Goal: Task Accomplishment & Management: Manage account settings

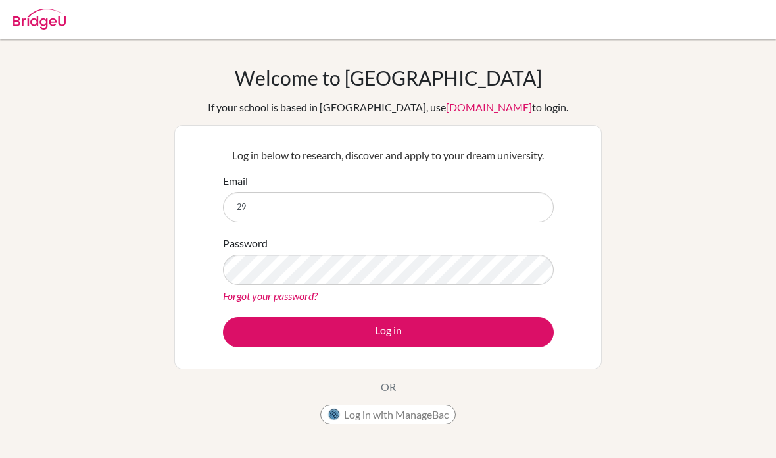
scroll to position [136, 0]
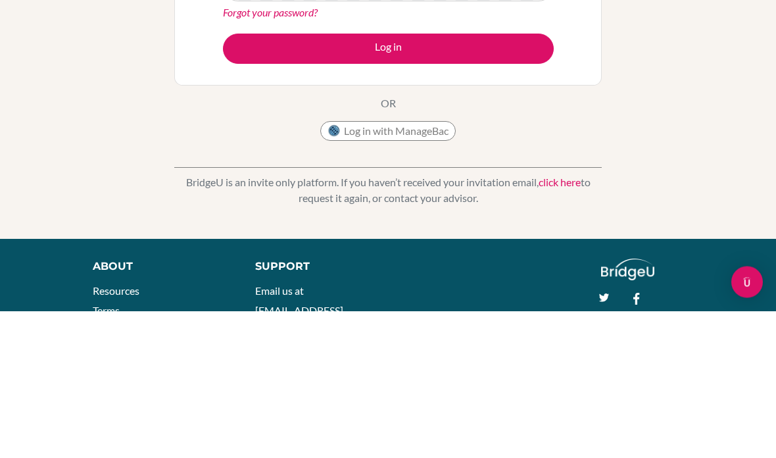
click at [456, 181] on button "Log in" at bounding box center [388, 196] width 331 height 30
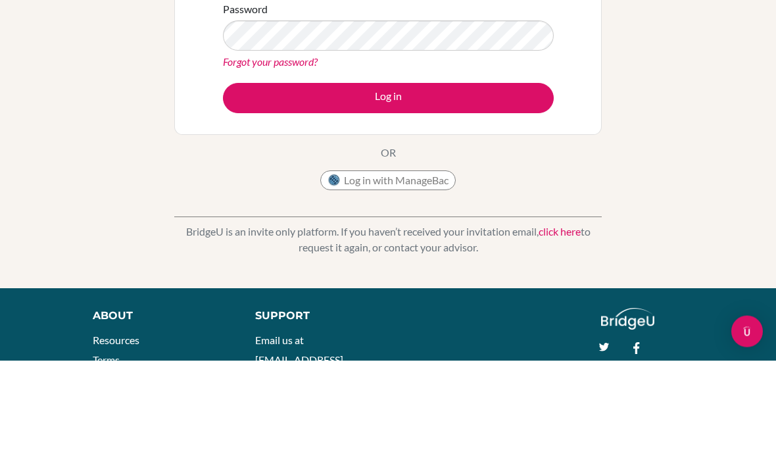
click at [454, 56] on input "29husnul.ansari" at bounding box center [388, 71] width 331 height 30
click at [433, 56] on input "29husnul.ansari" at bounding box center [388, 71] width 331 height 30
type input "29husnul.ansari@sisschools.org"
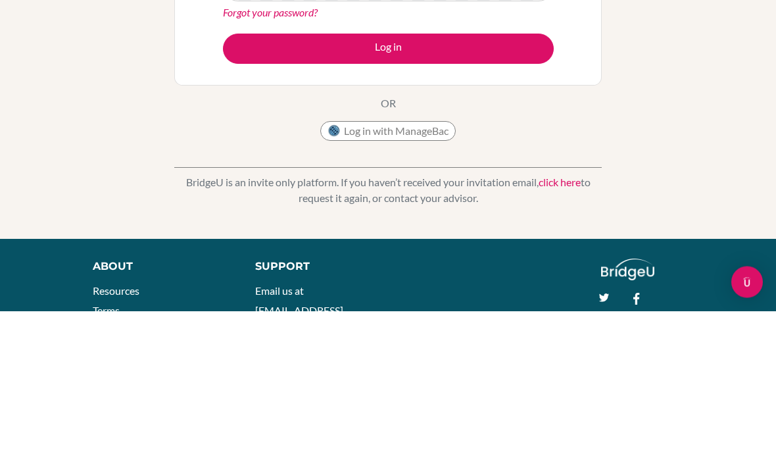
click at [233, 153] on link "Forgot your password?" at bounding box center [270, 159] width 95 height 12
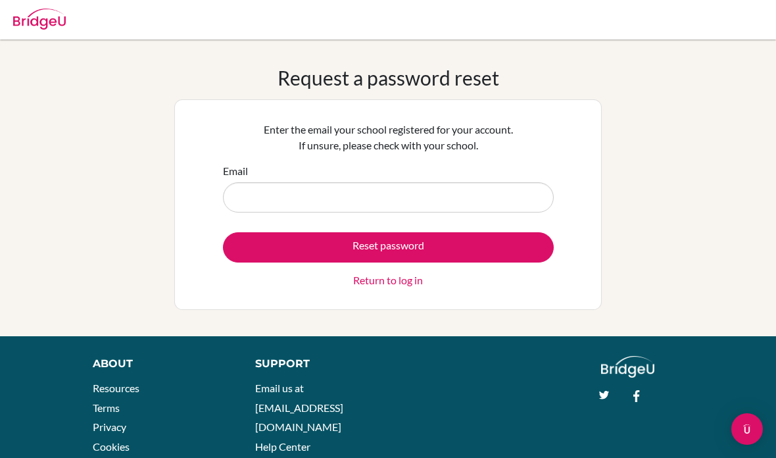
click at [531, 199] on input "Email" at bounding box center [388, 197] width 331 height 30
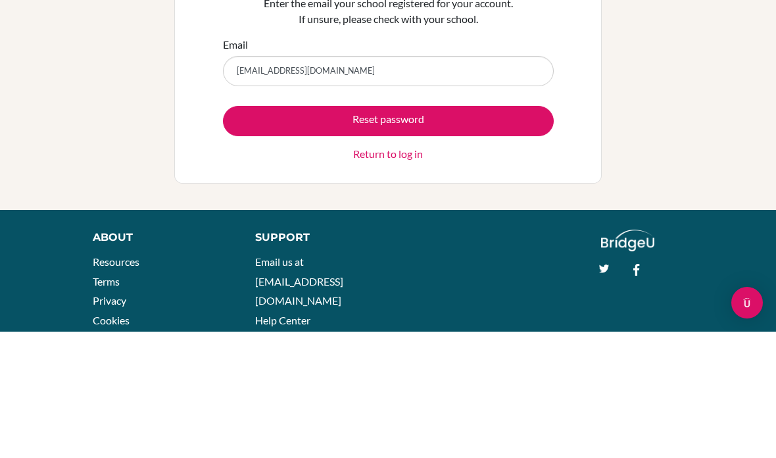
type input "[EMAIL_ADDRESS][DOMAIN_NAME]"
click at [514, 232] on button "Reset password" at bounding box center [388, 247] width 331 height 30
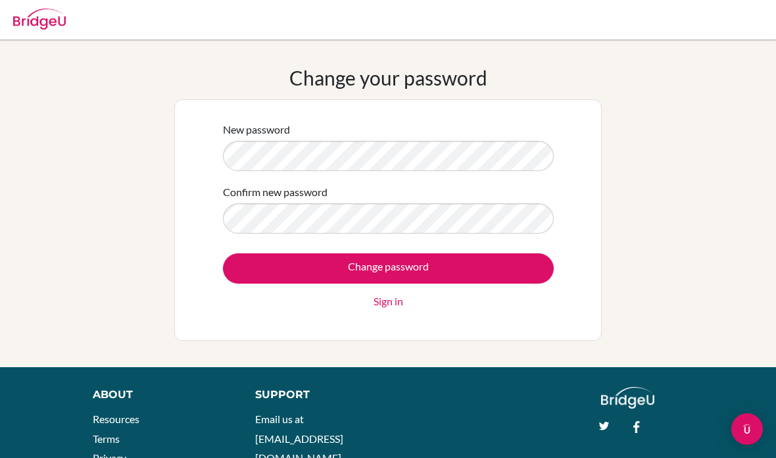
scroll to position [85, 0]
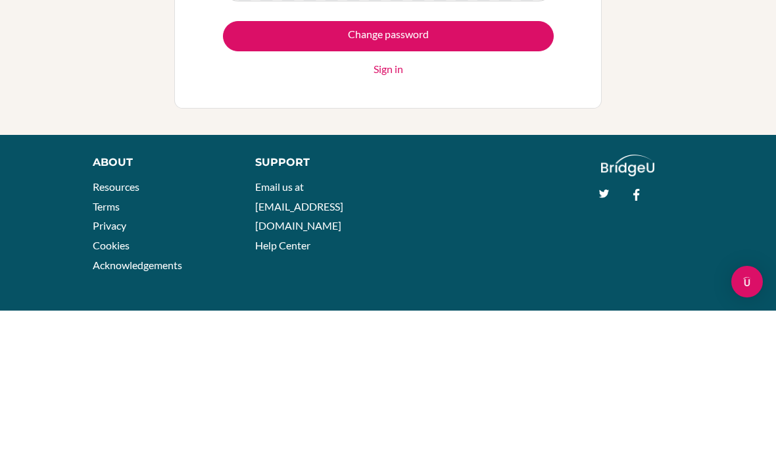
click at [461, 168] on input "Change password" at bounding box center [388, 183] width 331 height 30
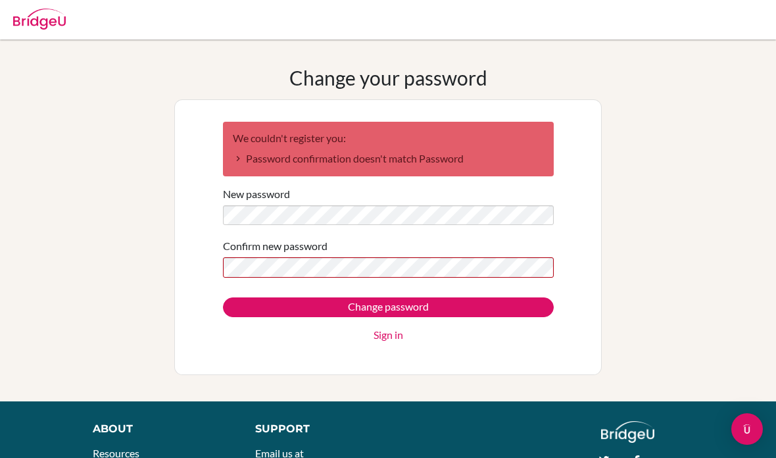
click at [408, 202] on div "New password" at bounding box center [388, 205] width 331 height 39
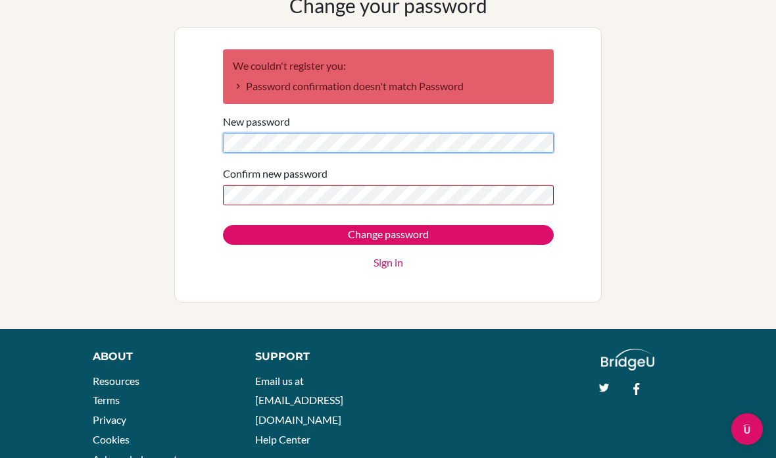
scroll to position [55, 0]
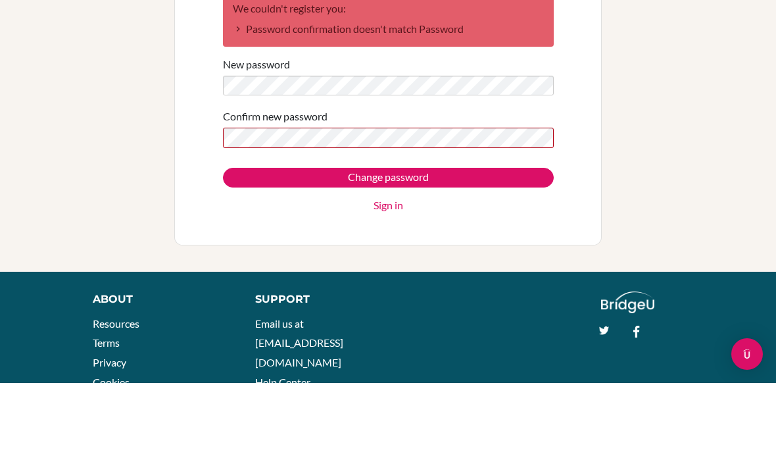
click at [476, 243] on input "Change password" at bounding box center [388, 253] width 331 height 20
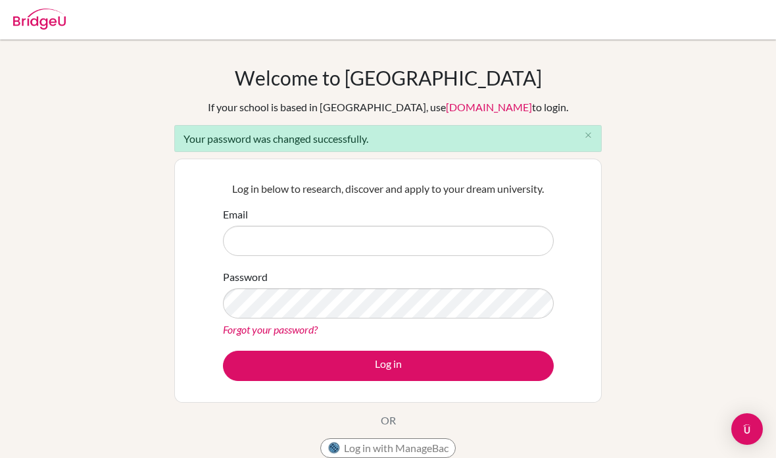
click at [510, 230] on input "Email" at bounding box center [388, 241] width 331 height 30
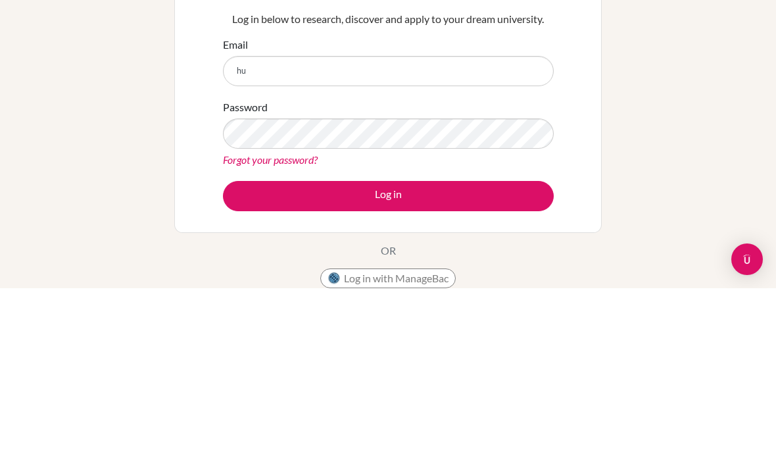
type input "h"
type input "[EMAIL_ADDRESS][DOMAIN_NAME]"
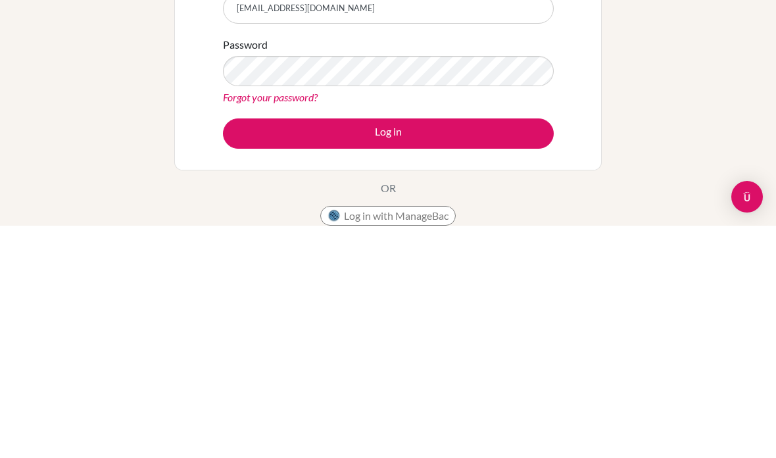
click at [465, 351] on button "Log in" at bounding box center [388, 366] width 331 height 30
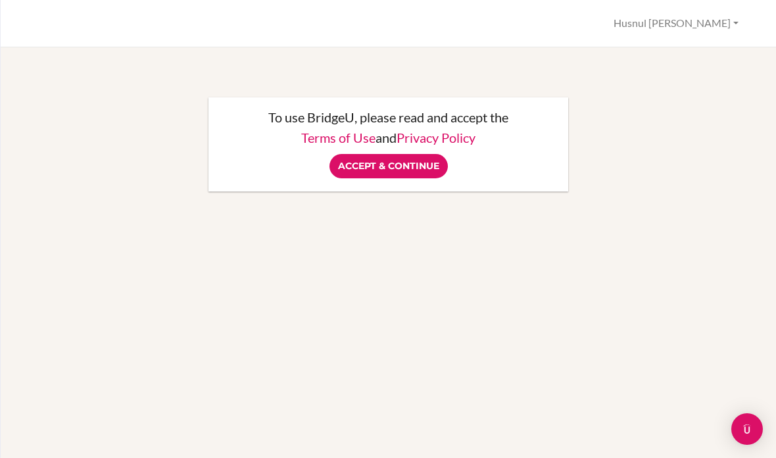
click at [398, 166] on input "Accept & Continue" at bounding box center [388, 166] width 118 height 24
